Goal: Find specific fact

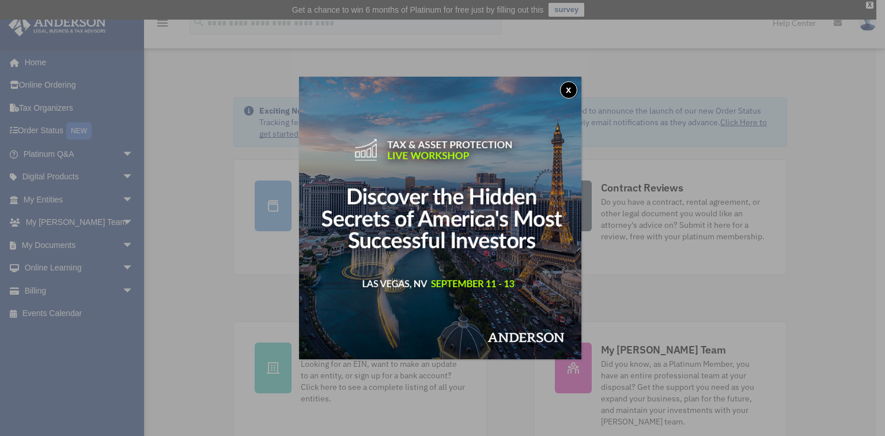
click at [576, 85] on button "x" at bounding box center [568, 89] width 17 height 17
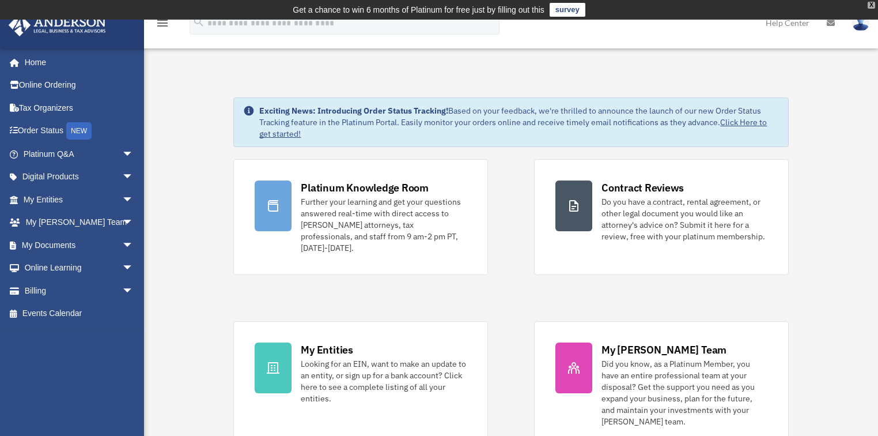
click at [873, 2] on div "X" at bounding box center [871, 5] width 7 height 7
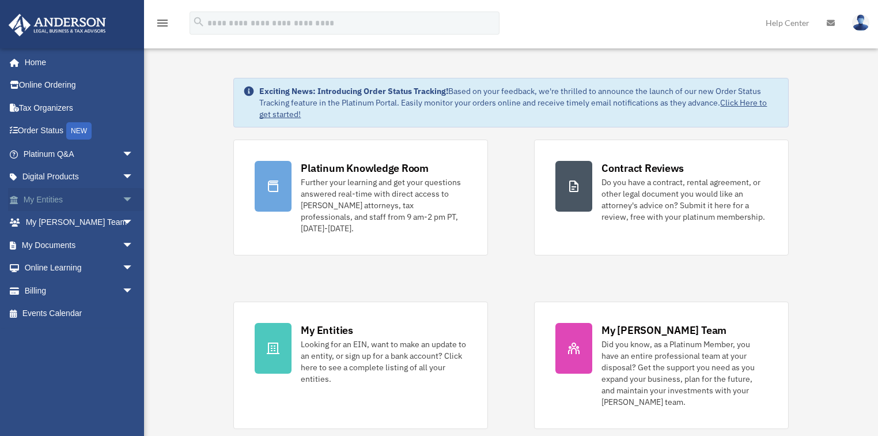
click at [78, 196] on link "My Entities arrow_drop_down" at bounding box center [79, 199] width 143 height 23
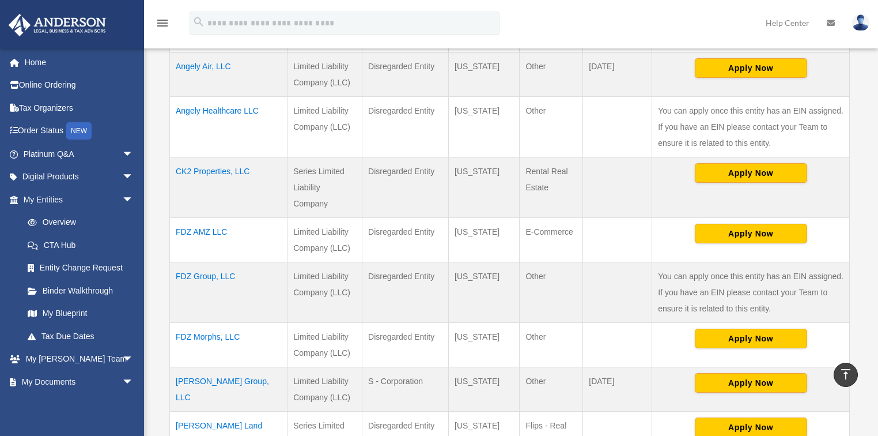
scroll to position [415, 0]
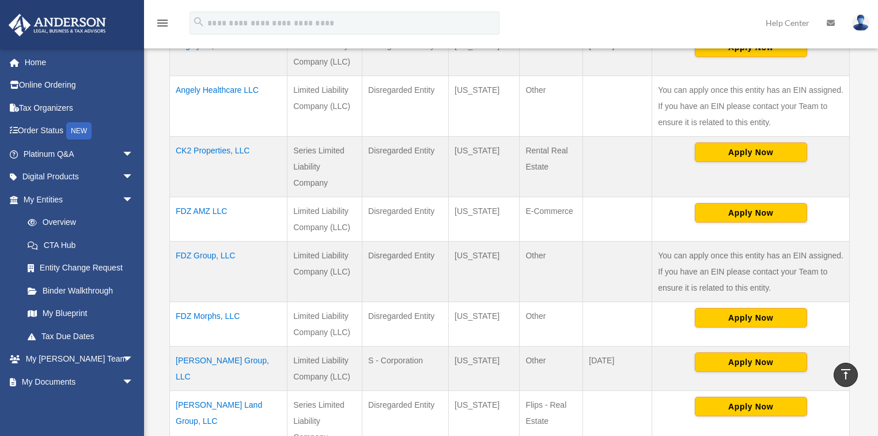
click at [224, 253] on td "FDZ Group, LLC" at bounding box center [229, 271] width 118 height 61
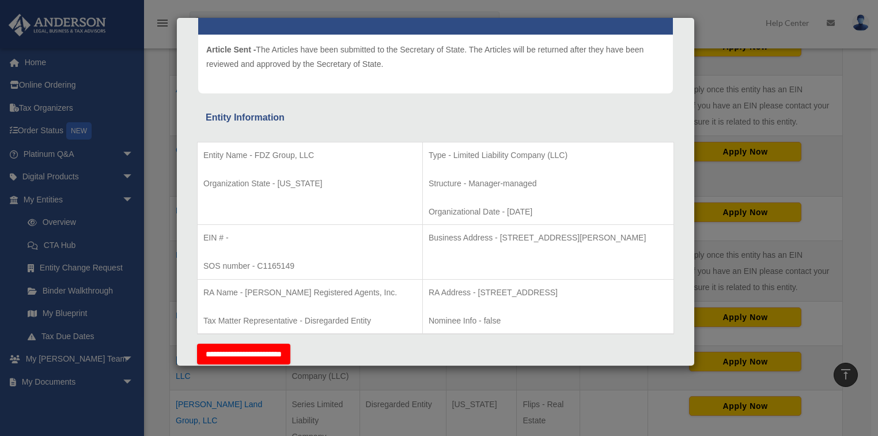
scroll to position [184, 0]
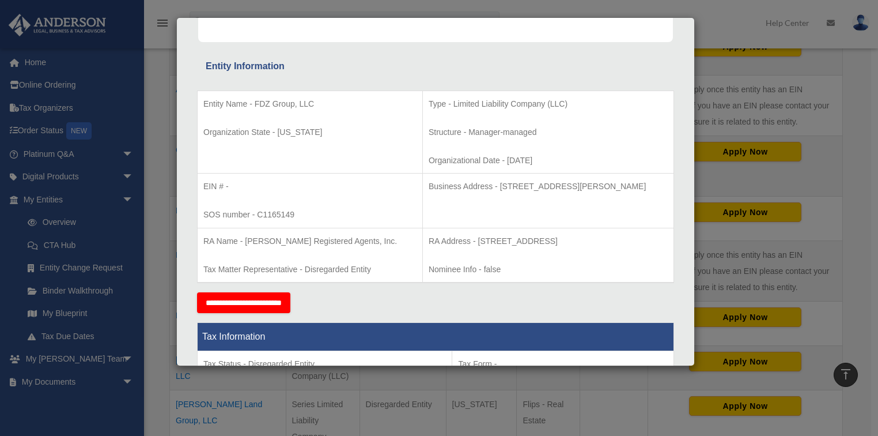
drag, startPoint x: 391, startPoint y: 236, endPoint x: 632, endPoint y: 239, distance: 241.5
click at [635, 240] on td "RA Address - 1925 Grand Avenue, Suite 127, Billings, MT 59102 Nominee Info - fa…" at bounding box center [547, 255] width 251 height 55
copy p "RA Address - 1925 Grand Avenue, Suite 127, Billings, MT 59102"
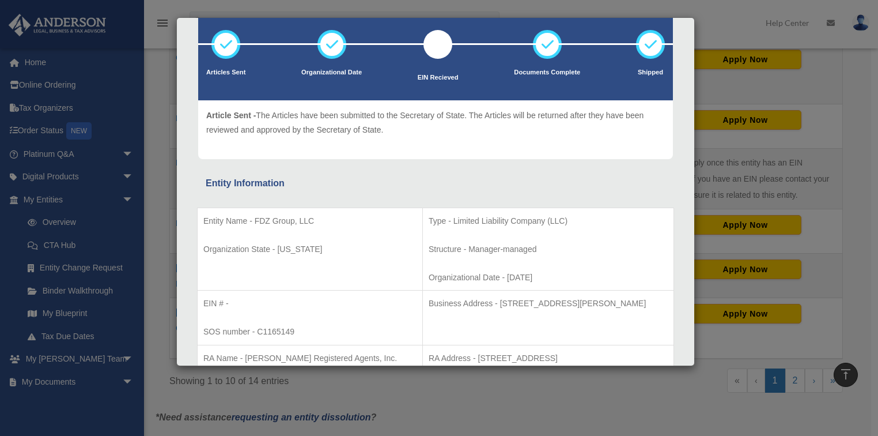
scroll to position [138, 0]
